Goal: Find specific page/section: Find specific page/section

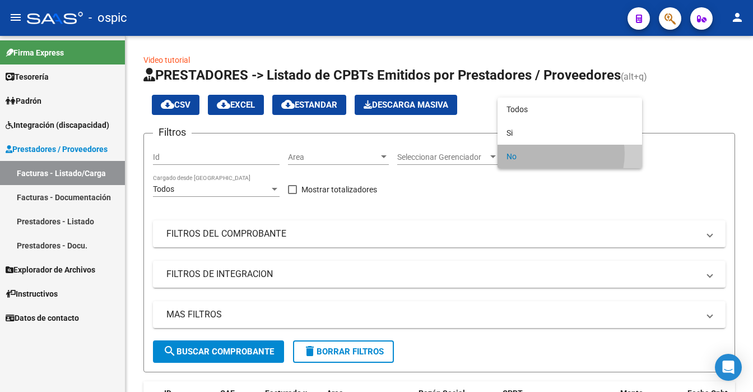
click at [550, 156] on span "No" at bounding box center [569, 157] width 127 height 24
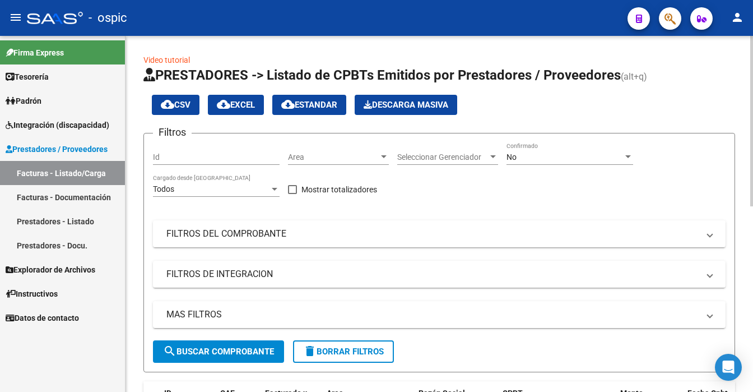
click at [538, 113] on div "cloud_download CSV cloud_download EXCEL cloud_download Estandar Descarga Masiva" at bounding box center [439, 105] width 592 height 20
click at [547, 161] on div "No Confirmado" at bounding box center [569, 153] width 127 height 22
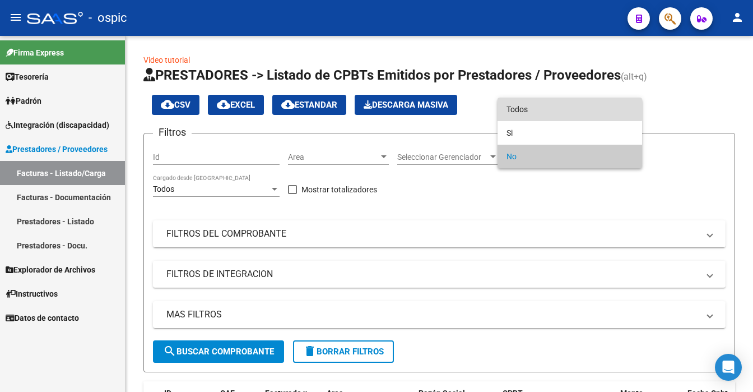
click at [532, 104] on span "Todos" at bounding box center [569, 109] width 127 height 24
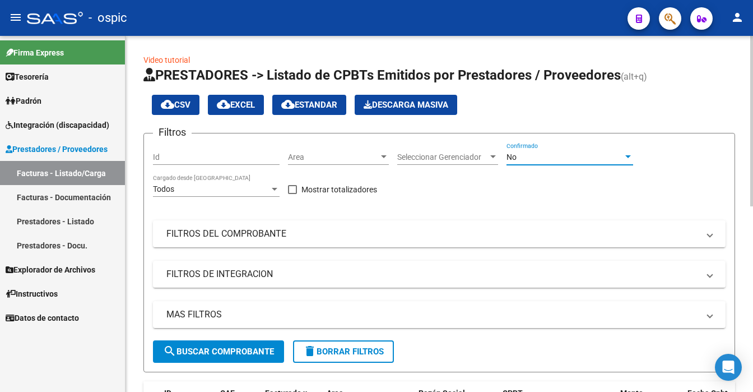
click at [752, 362] on div at bounding box center [751, 214] width 3 height 356
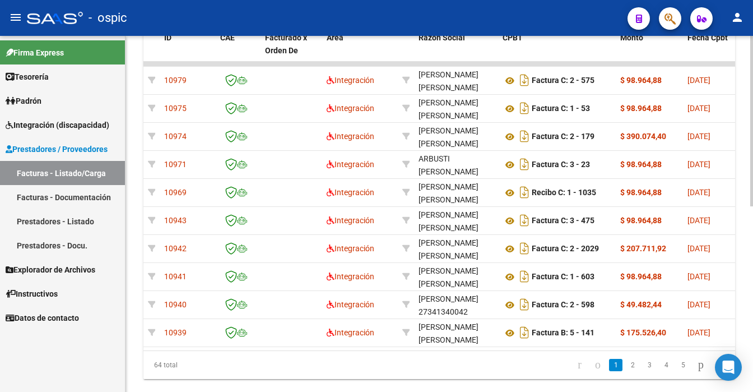
click at [752, 71] on div at bounding box center [751, 214] width 3 height 356
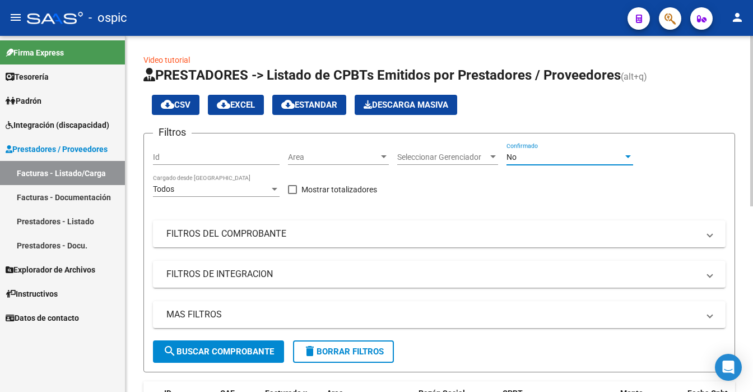
click at [539, 154] on div "No" at bounding box center [564, 157] width 117 height 10
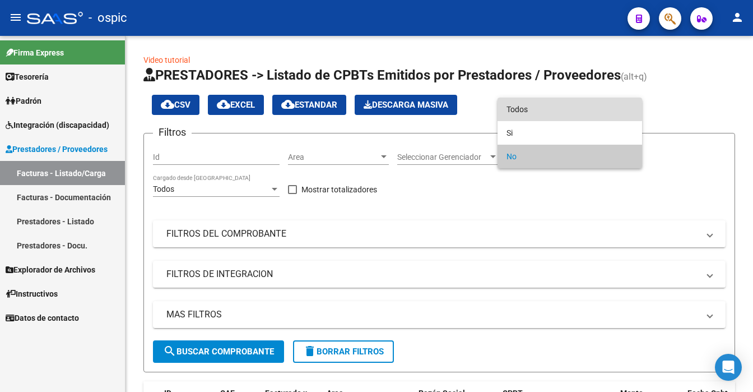
click at [536, 109] on span "Todos" at bounding box center [569, 109] width 127 height 24
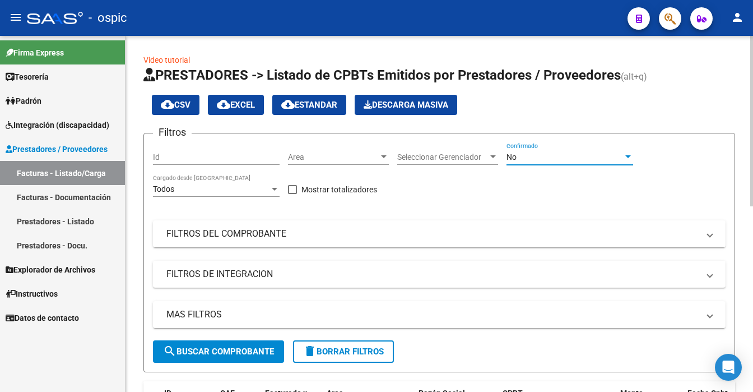
click at [752, 350] on div at bounding box center [751, 214] width 3 height 356
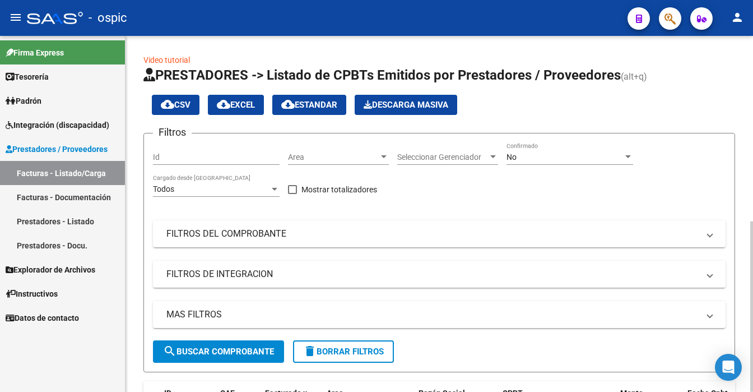
click at [545, 151] on div "No Confirmado" at bounding box center [569, 153] width 127 height 22
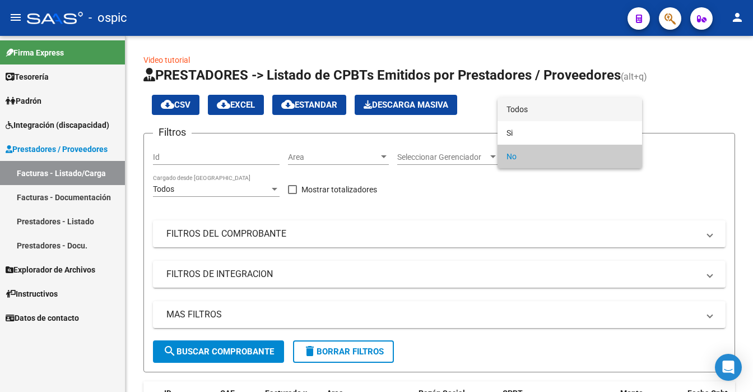
click at [548, 110] on span "Todos" at bounding box center [569, 109] width 127 height 24
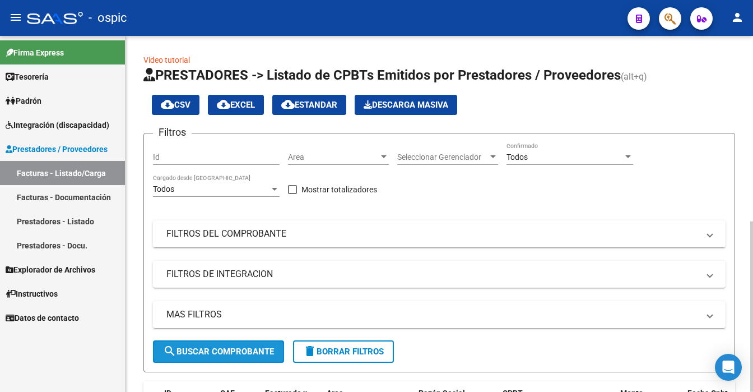
click at [235, 351] on span "search Buscar Comprobante" at bounding box center [218, 351] width 111 height 10
